Goal: Task Accomplishment & Management: Use online tool/utility

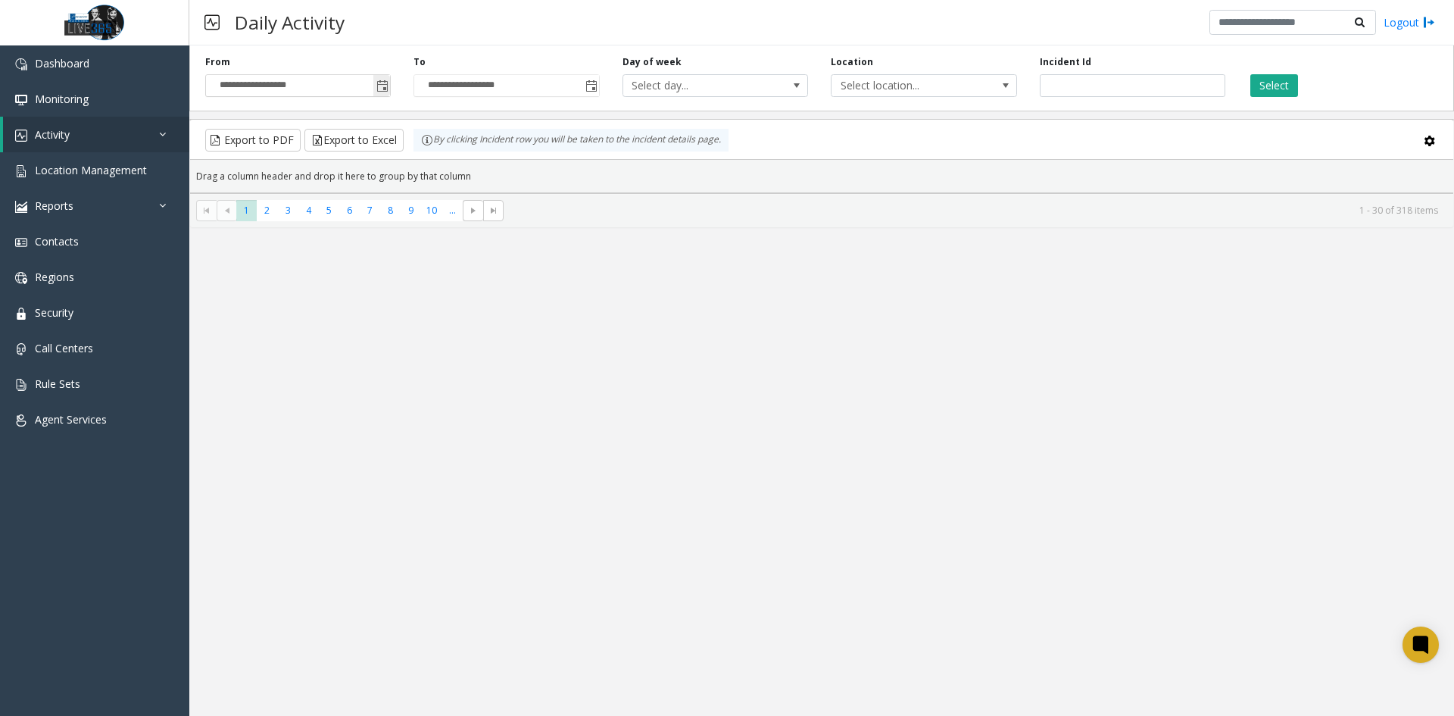
click at [385, 82] on span "Toggle popup" at bounding box center [382, 86] width 12 height 12
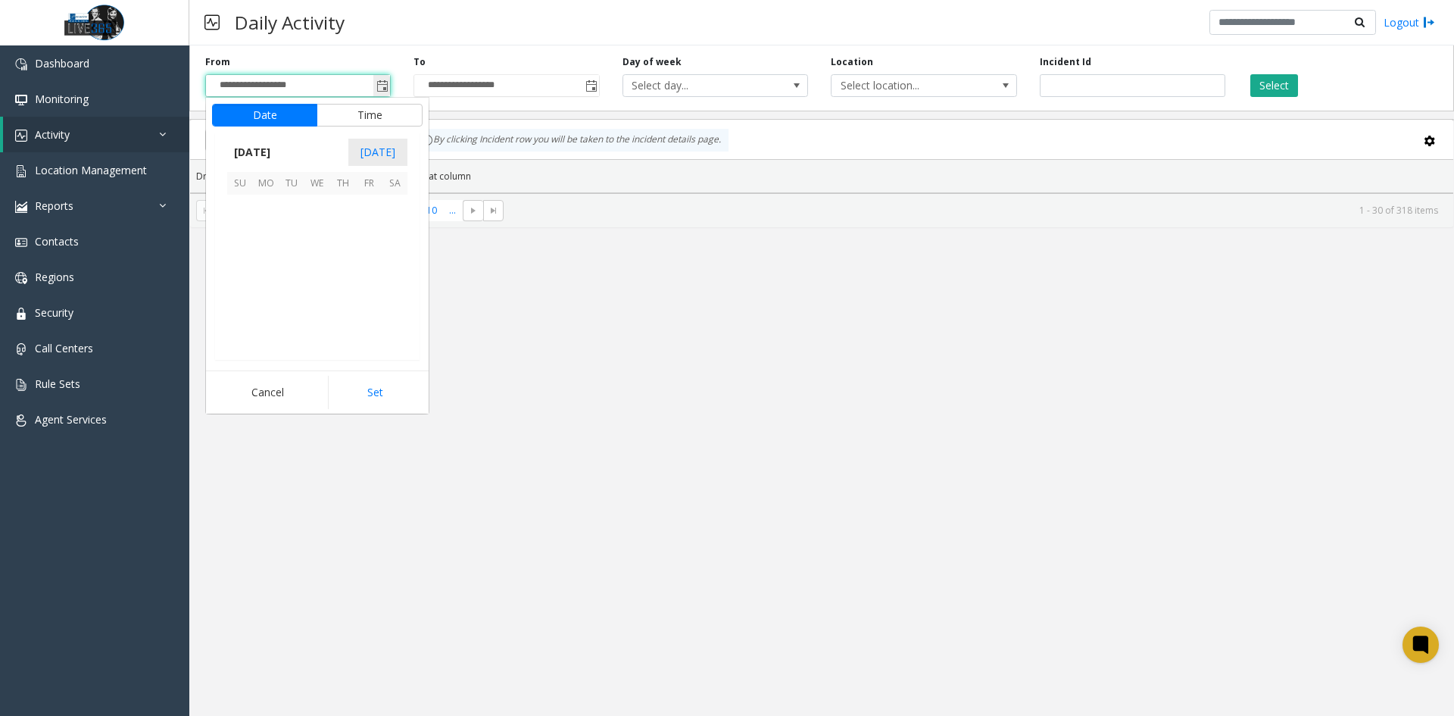
scroll to position [271927, 0]
click at [270, 154] on span "[DATE]" at bounding box center [252, 152] width 50 height 23
click at [248, 257] on span "Sep" at bounding box center [245, 257] width 36 height 36
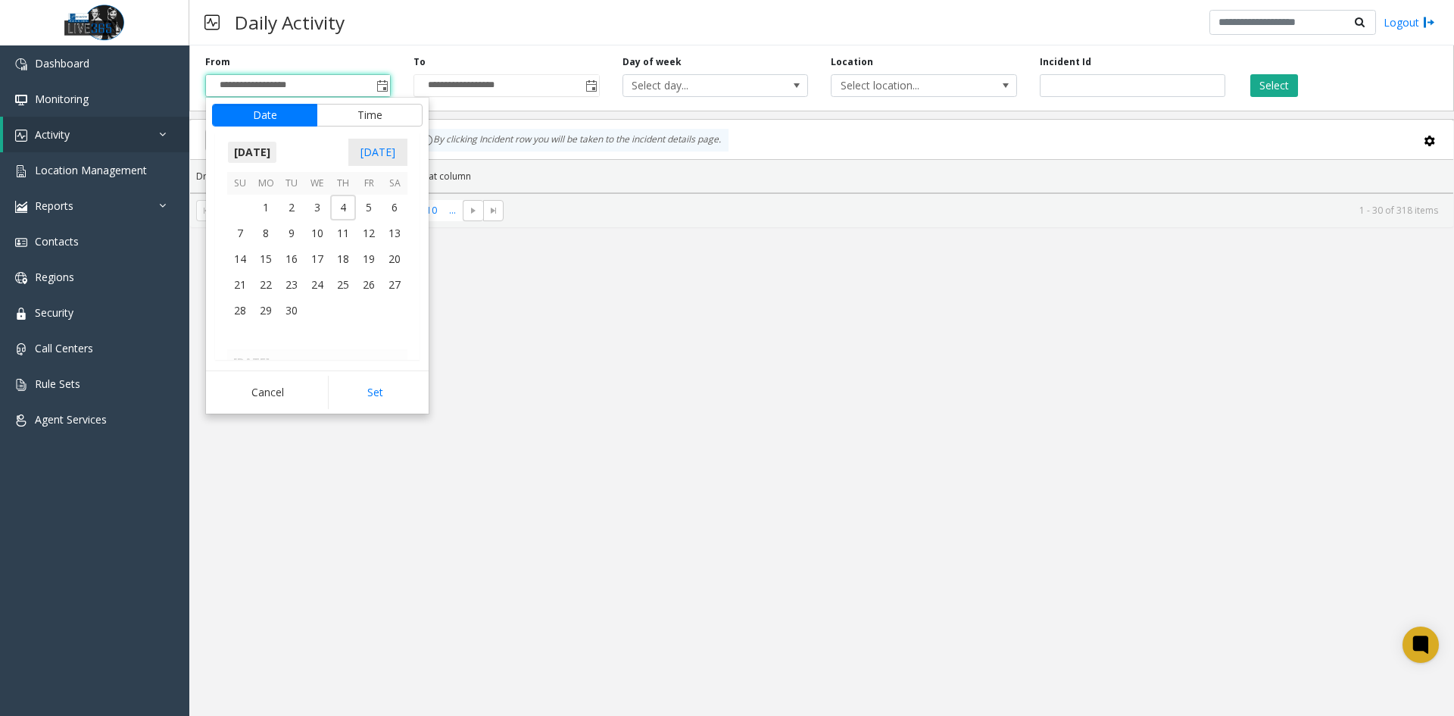
click at [277, 157] on span "[DATE]" at bounding box center [252, 152] width 50 height 23
click at [287, 261] on span "Oct" at bounding box center [281, 257] width 36 height 36
click at [320, 206] on span "1" at bounding box center [317, 208] width 26 height 26
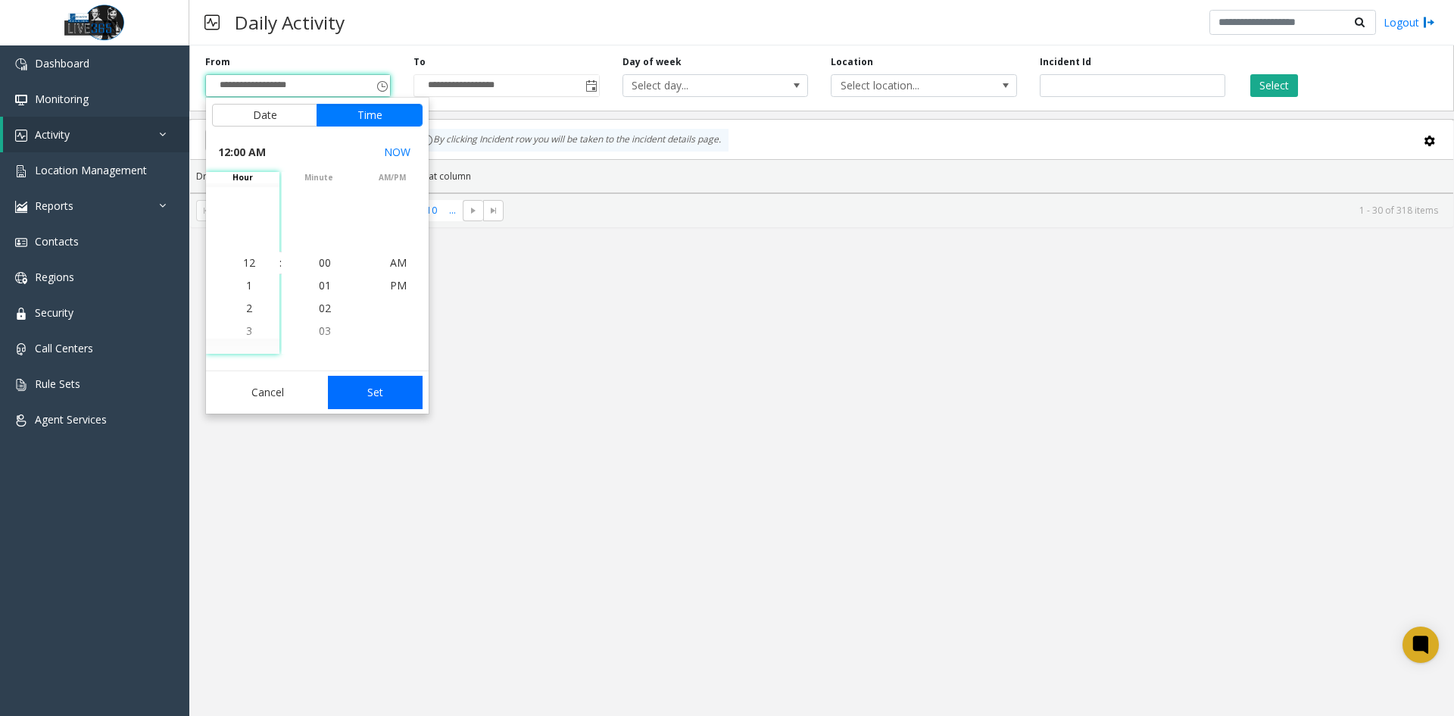
click at [381, 394] on button "Set" at bounding box center [375, 392] width 95 height 33
type input "**********"
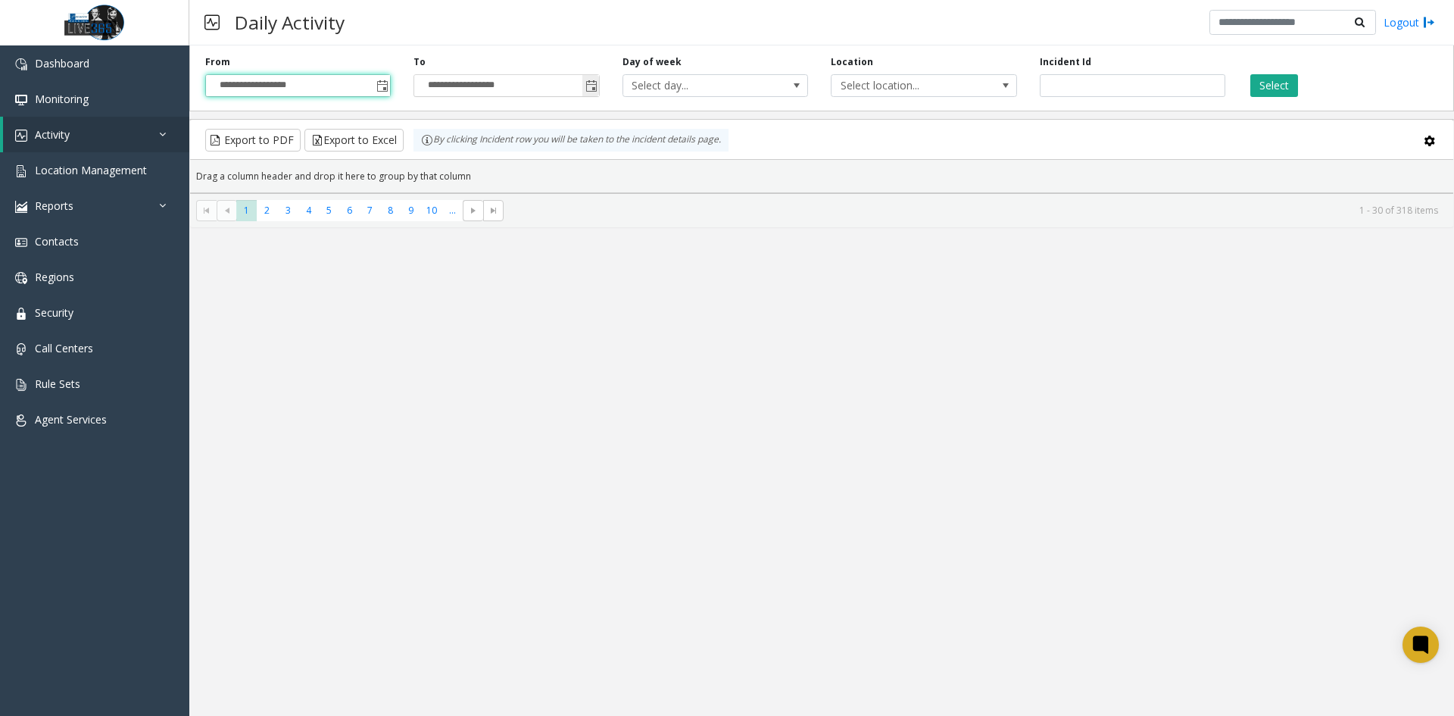
click at [582, 95] on span "Toggle popup" at bounding box center [590, 85] width 17 height 24
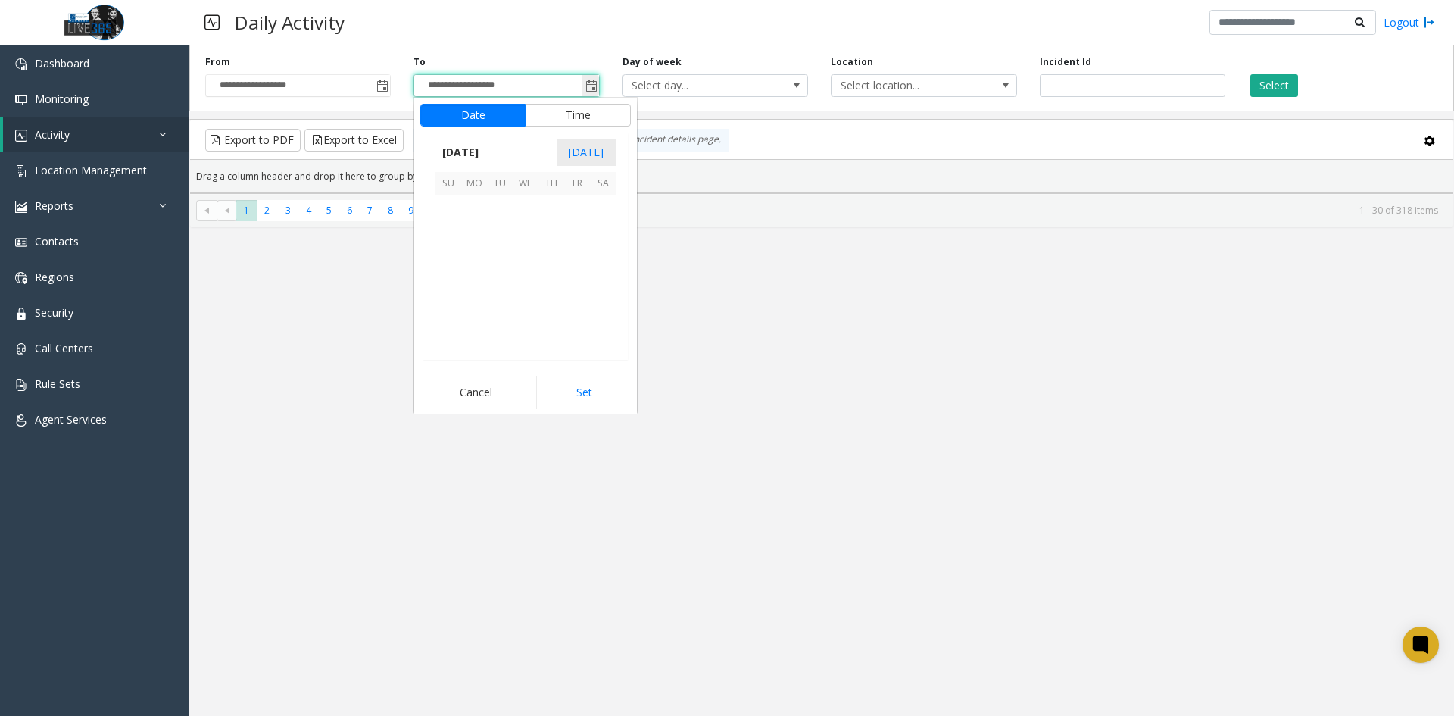
click at [587, 92] on span "Toggle popup" at bounding box center [591, 86] width 12 height 12
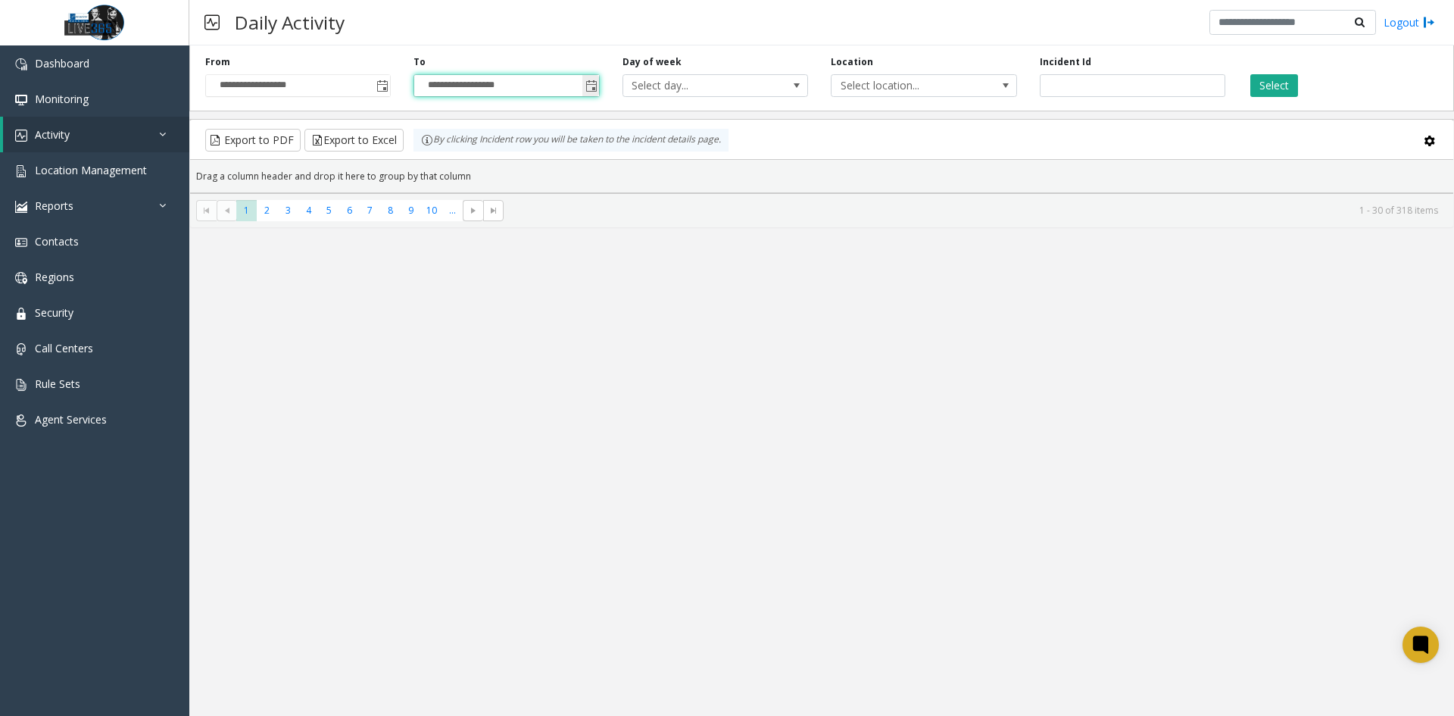
click at [582, 96] on span "Toggle popup" at bounding box center [590, 85] width 17 height 24
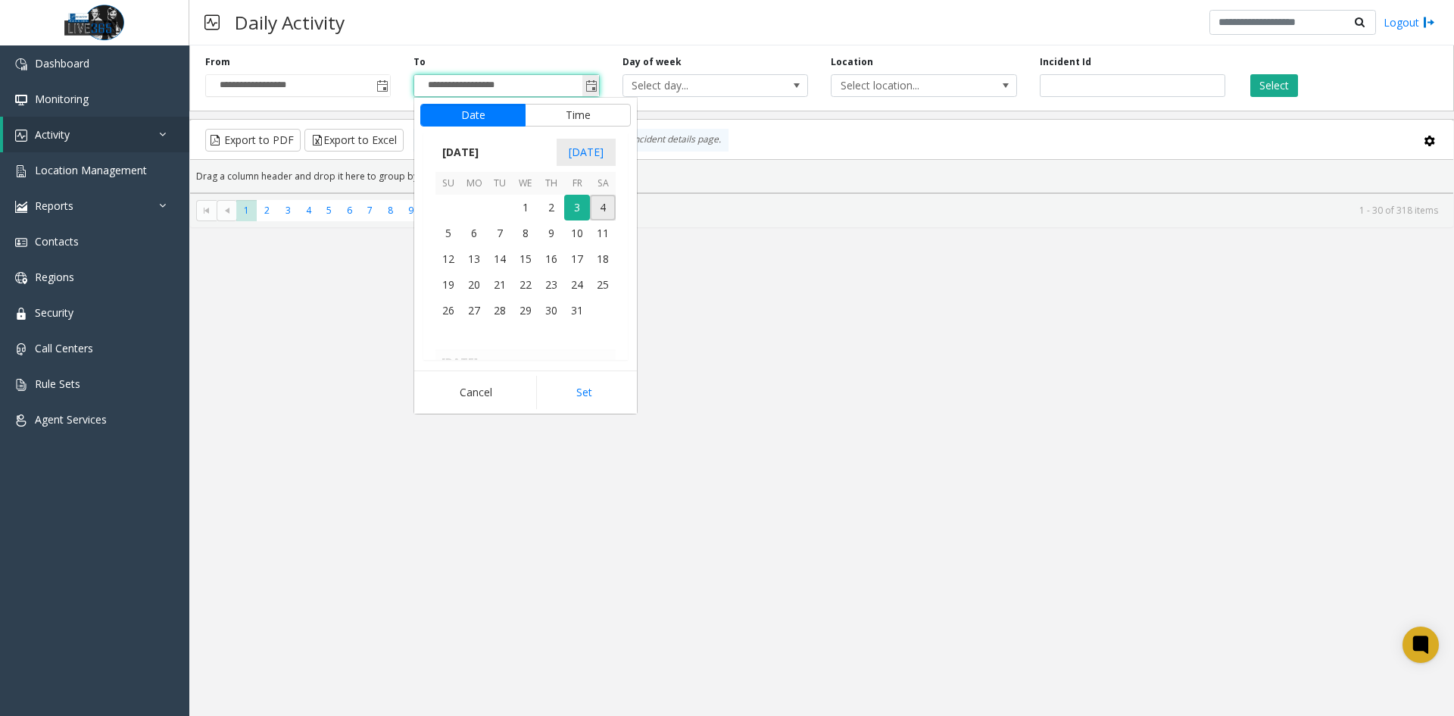
scroll to position [23, 0]
click at [581, 207] on span "3" at bounding box center [577, 208] width 26 height 26
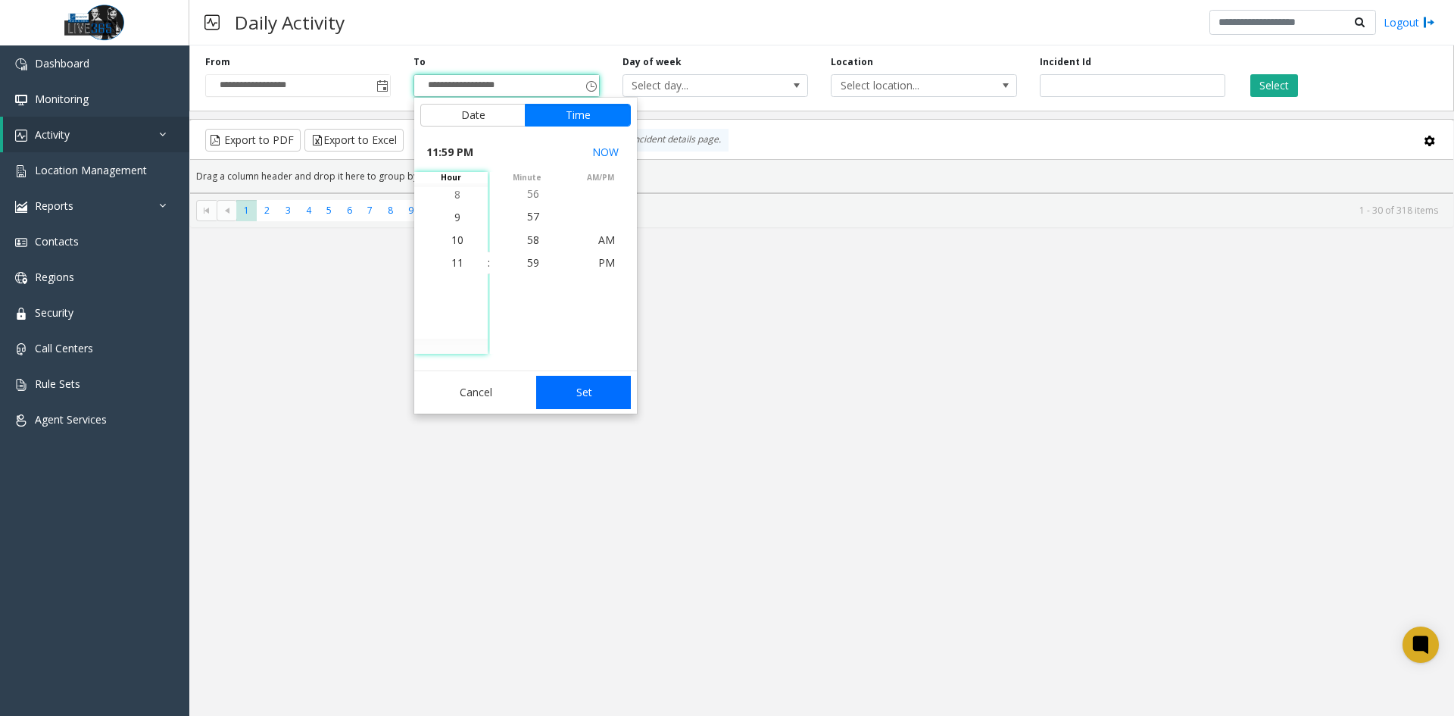
click at [600, 385] on button "Set" at bounding box center [583, 392] width 95 height 33
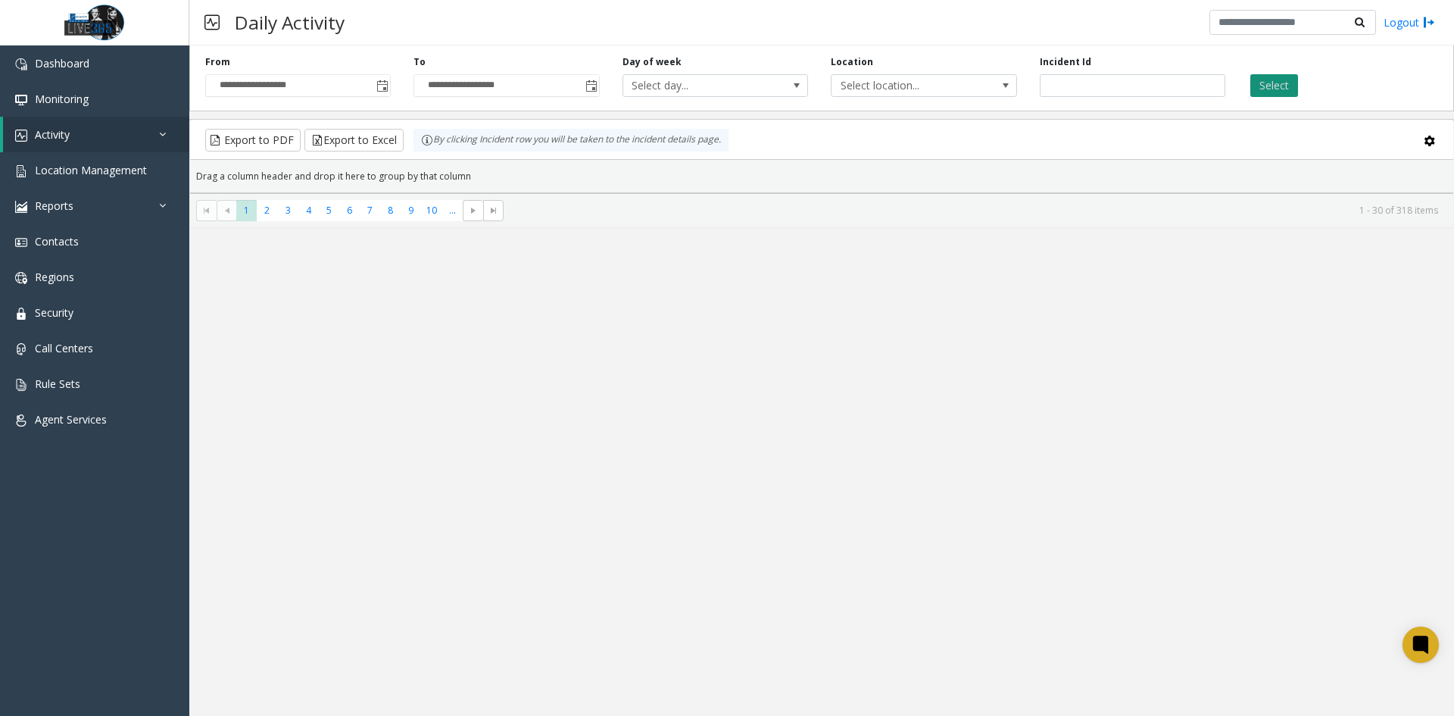
click at [1271, 85] on button "Select" at bounding box center [1274, 85] width 48 height 23
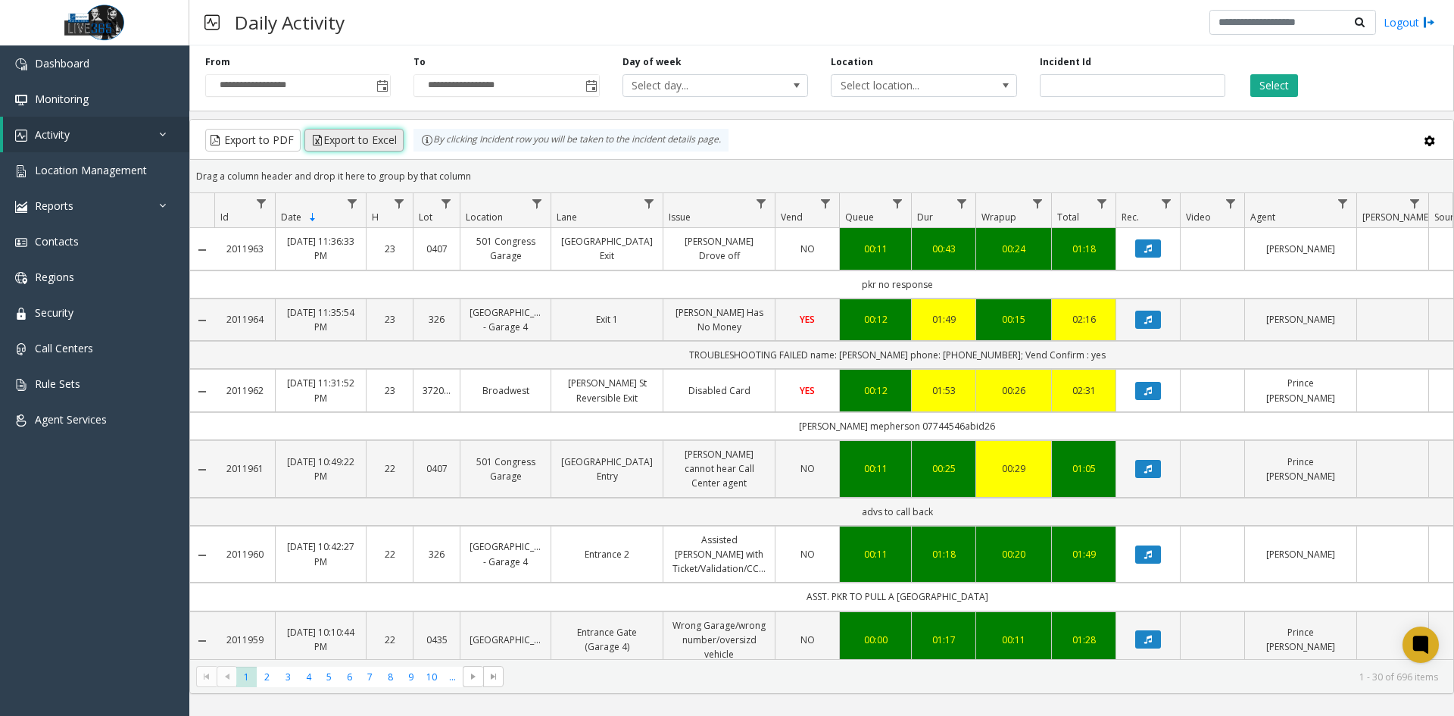
click at [338, 137] on button "Export to Excel" at bounding box center [353, 140] width 99 height 23
